Goal: Information Seeking & Learning: Learn about a topic

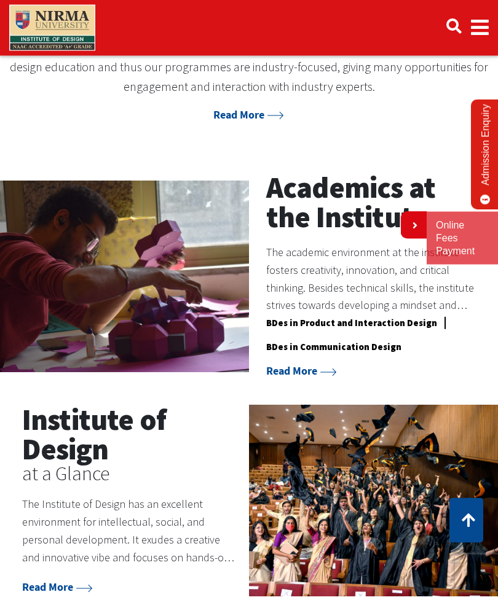
scroll to position [497, 0]
click at [402, 317] on link "BDes in Product and Interaction Design" at bounding box center [351, 325] width 171 height 17
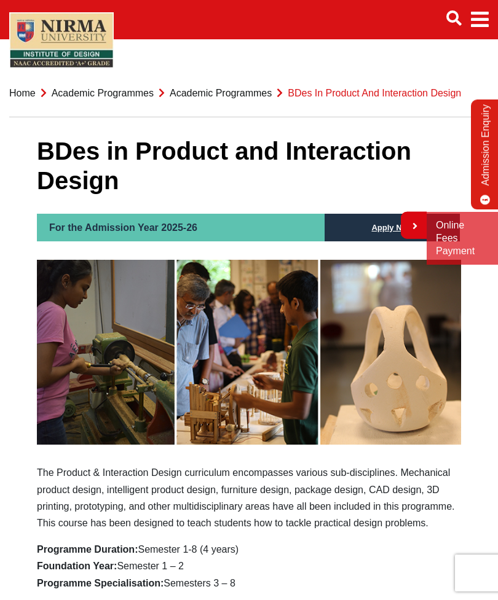
scroll to position [2, 0]
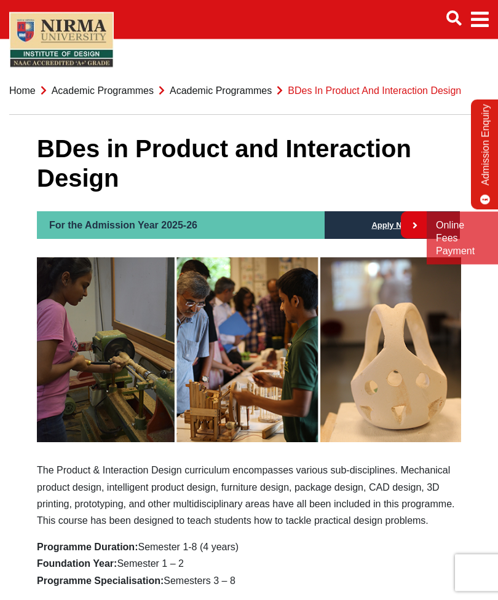
click at [369, 221] on link "Apply Now" at bounding box center [392, 226] width 66 height 26
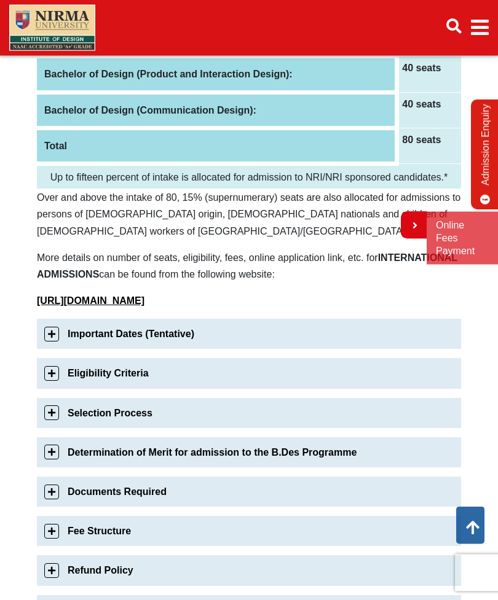
scroll to position [239, 0]
click at [37, 332] on link "Important Dates (Tentative)" at bounding box center [249, 334] width 424 height 30
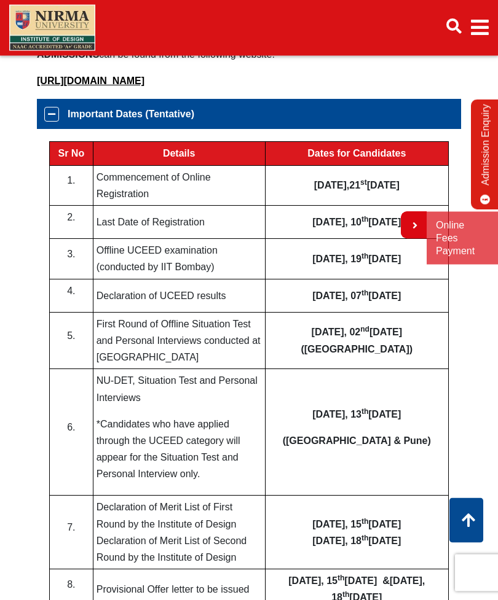
scroll to position [459, 0]
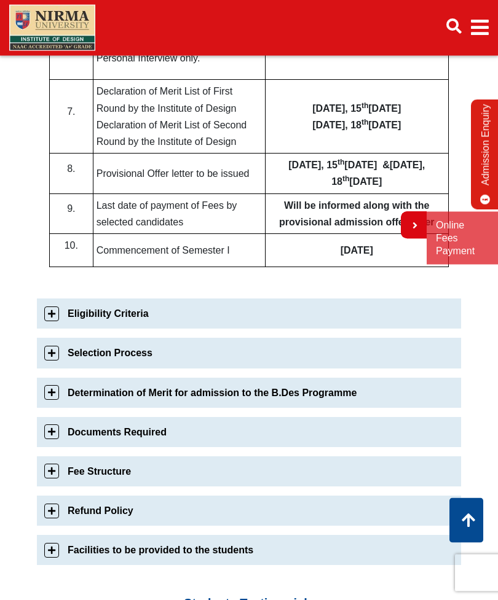
click at [52, 316] on link "Eligibility Criteria" at bounding box center [249, 314] width 424 height 30
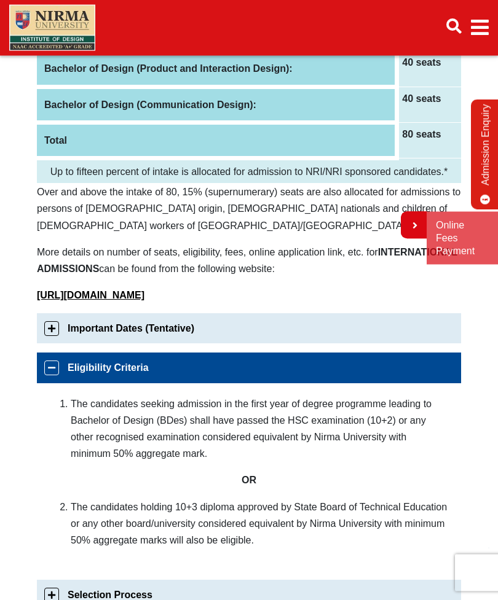
scroll to position [249, 0]
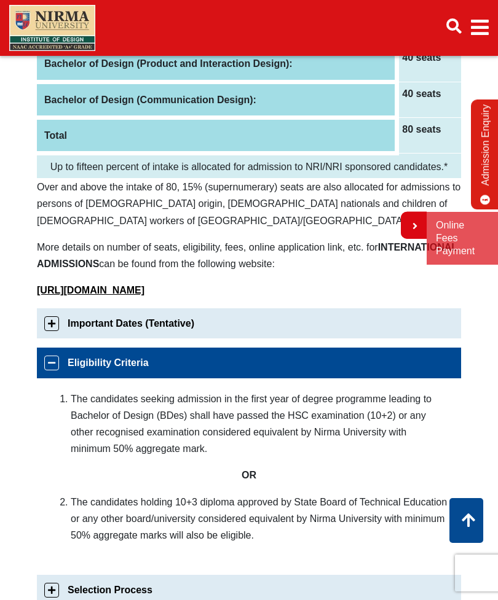
click at [56, 324] on link "Important Dates (Tentative)" at bounding box center [249, 323] width 424 height 30
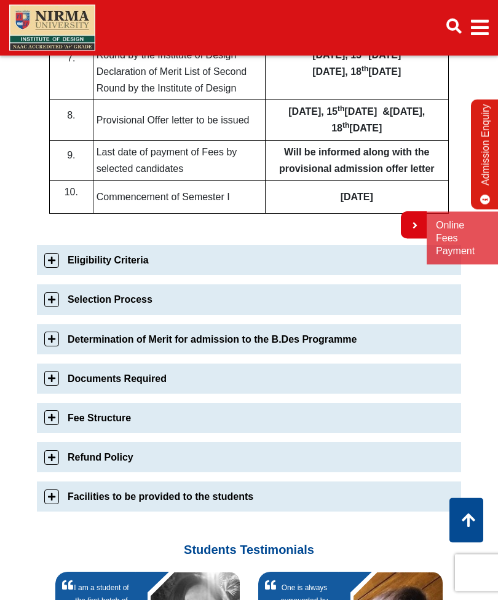
scroll to position [932, 0]
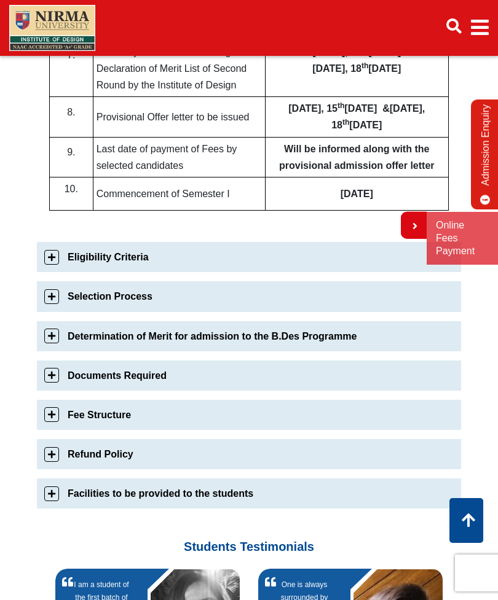
click at [57, 294] on link "Selection Process" at bounding box center [249, 296] width 424 height 30
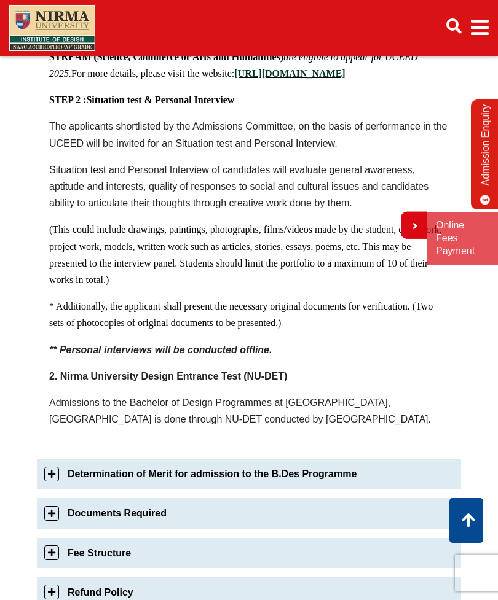
scroll to position [873, 0]
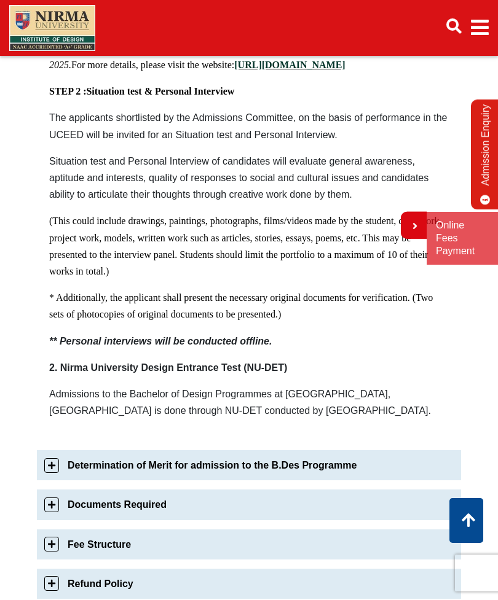
click at [42, 490] on link "Documents Required" at bounding box center [249, 505] width 424 height 30
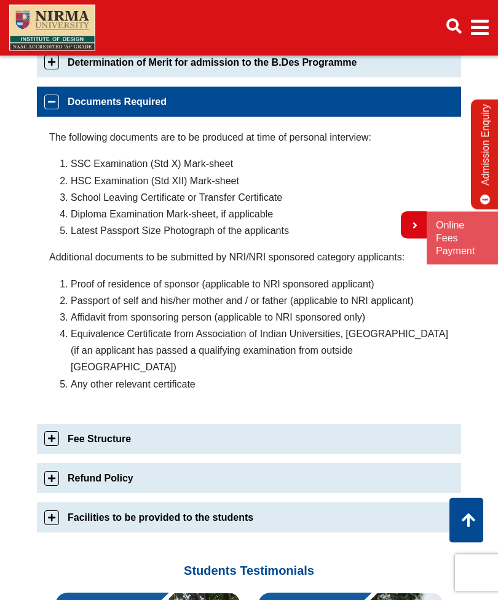
scroll to position [627, 0]
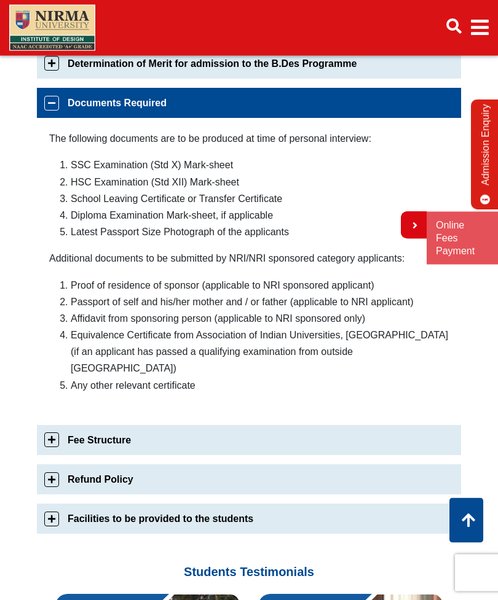
click at [37, 426] on link "Fee Structure" at bounding box center [249, 441] width 424 height 30
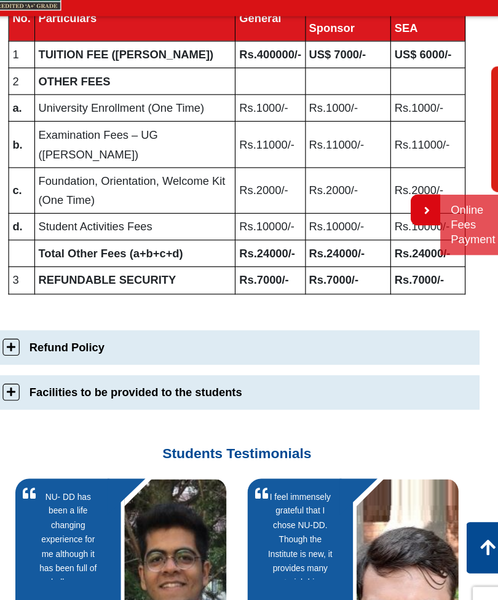
scroll to position [807, 0]
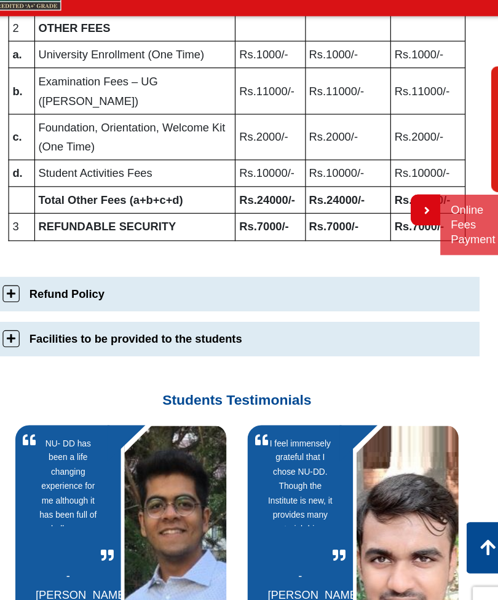
click at [37, 284] on link "Refund Policy" at bounding box center [249, 299] width 424 height 30
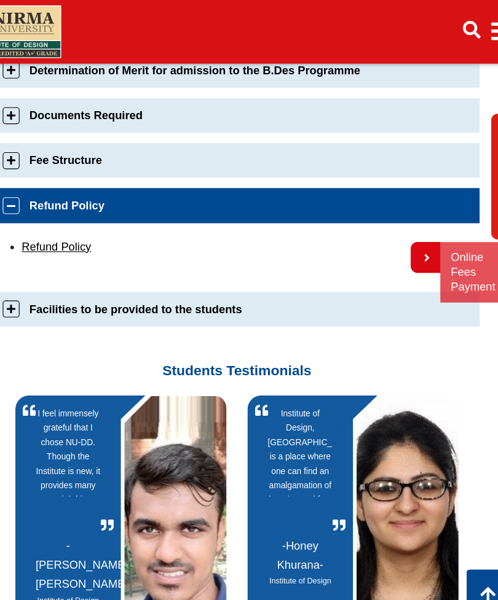
scroll to position [626, 0]
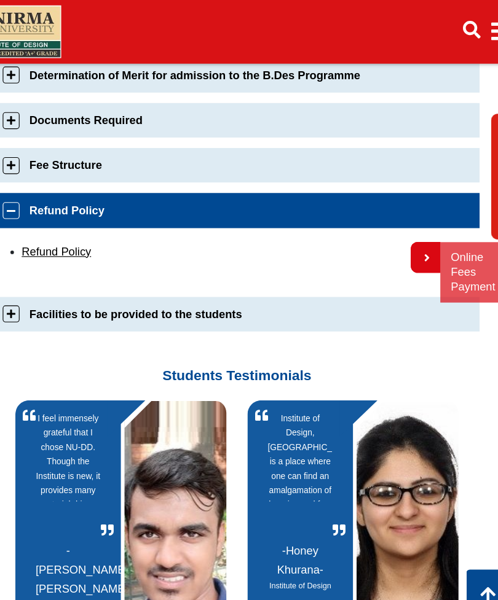
click at [37, 270] on link "Facilities to be provided to the students" at bounding box center [249, 275] width 424 height 30
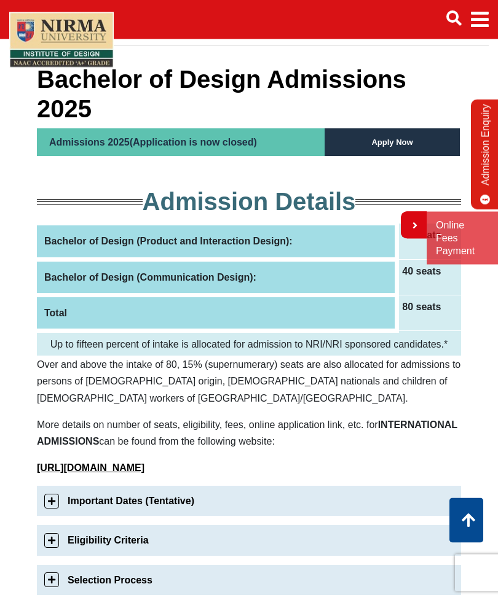
scroll to position [0, 0]
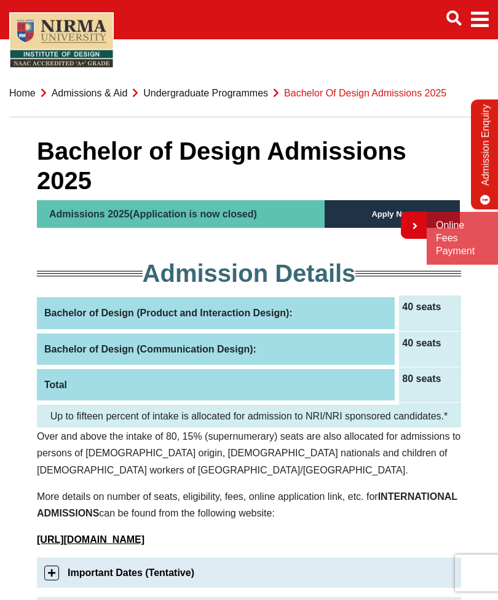
click at [356, 218] on h5 "Apply Now" at bounding box center [391, 214] width 135 height 28
